Goal: Information Seeking & Learning: Learn about a topic

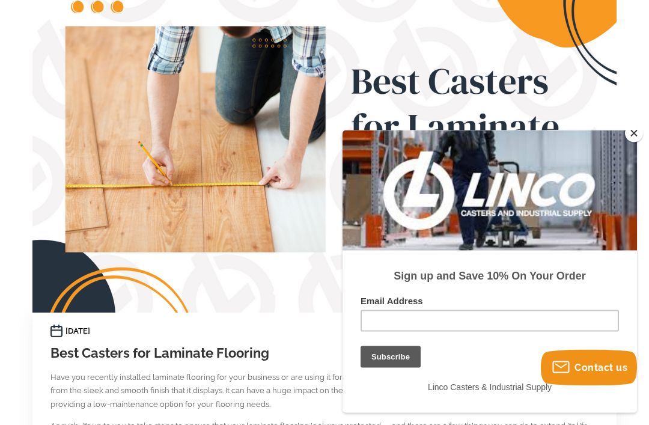
scroll to position [112, 0]
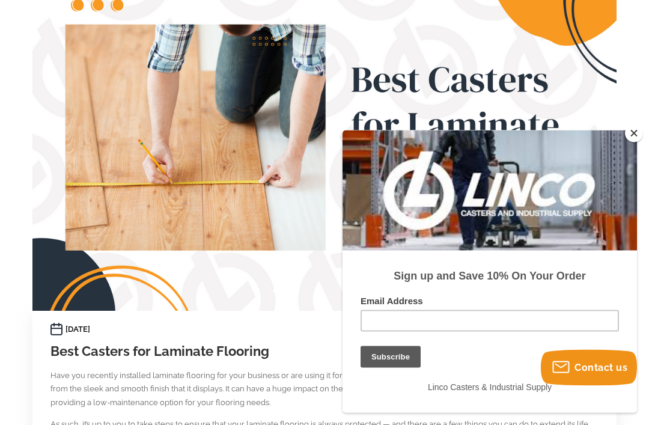
click at [640, 142] on button "Close" at bounding box center [634, 133] width 18 height 18
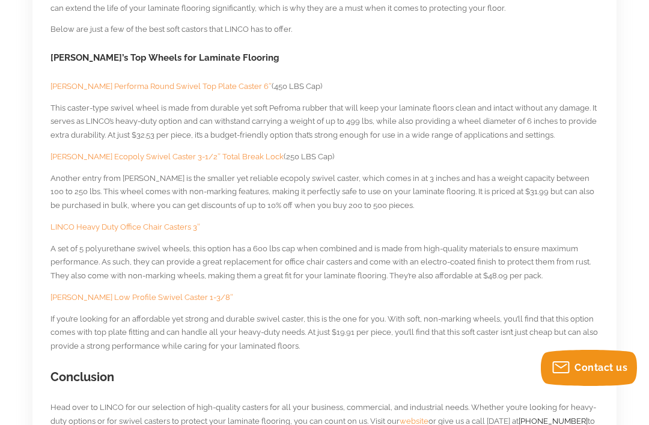
scroll to position [748, 0]
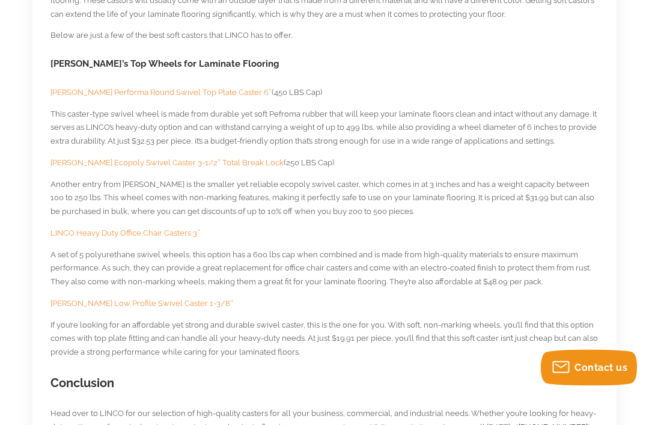
click at [147, 299] on span "Blickle Low Profile Swivel Caster 1-3/8″" at bounding box center [142, 303] width 183 height 9
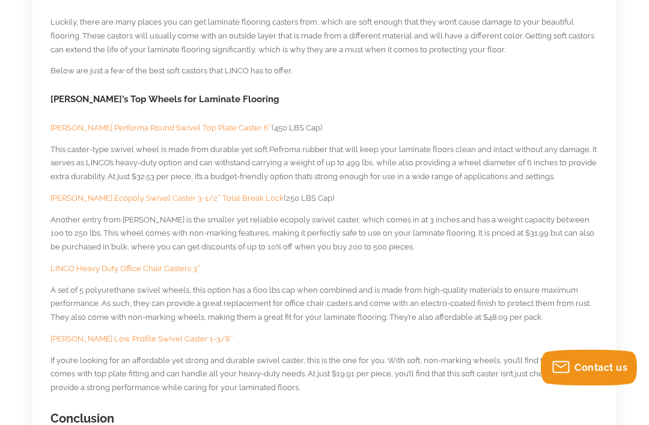
scroll to position [710, 0]
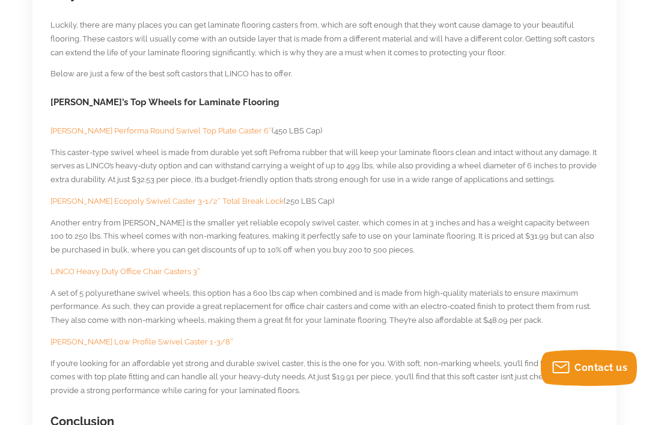
click at [226, 127] on span "Colson Performa Round Swivel Top Plate Caster 6″" at bounding box center [161, 130] width 221 height 9
